Goal: Use online tool/utility: Utilize a website feature to perform a specific function

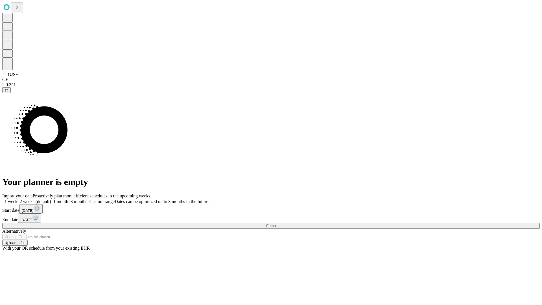
click at [276, 224] on span "Fetch" at bounding box center [270, 226] width 9 height 4
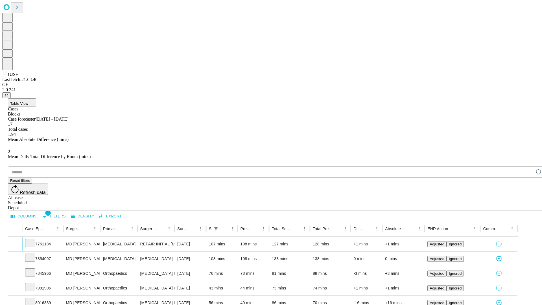
click at [33, 240] on icon at bounding box center [30, 243] width 6 height 6
